Goal: Navigation & Orientation: Understand site structure

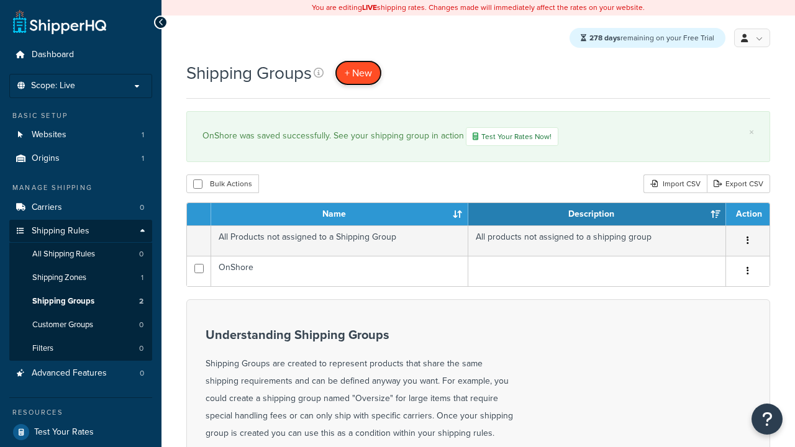
click at [360, 73] on span "+ New" at bounding box center [358, 73] width 27 height 14
